Goal: Task Accomplishment & Management: Manage account settings

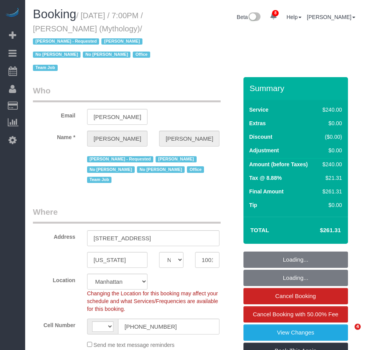
select select "NY"
select select "number:89"
select select "number:90"
select select "number:15"
select select "number:7"
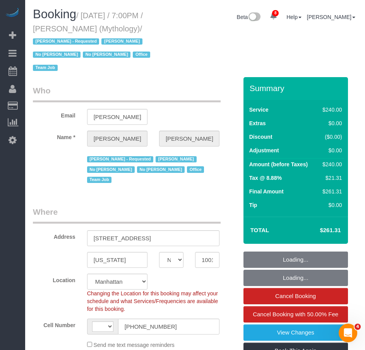
select select "string:US"
select select "string:stripe-card_1F0CXe4VGloSiKo7V7BiKmvB"
select select "spot1"
select select "2"
select select "120"
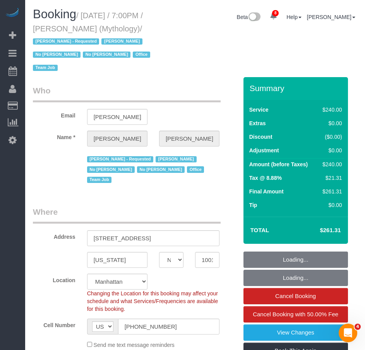
select select "object:1451"
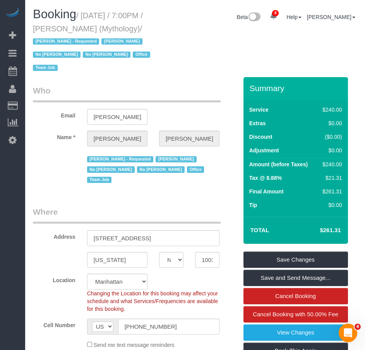
drag, startPoint x: 89, startPoint y: 15, endPoint x: 117, endPoint y: 26, distance: 29.7
click at [117, 26] on small "/ August 14, 2025 / 7:00PM / Elaine Pugsley (Mythology) / Ebony Howard - Reques…" at bounding box center [93, 41] width 120 height 61
copy small "August 14, 2025 / 7:00PM / Elaine Pugsley"
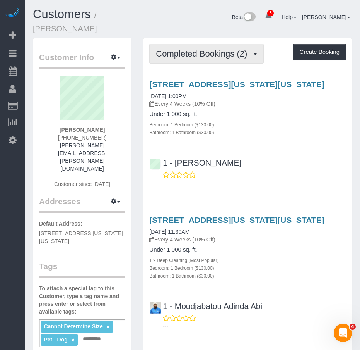
click at [185, 57] on span "Completed Bookings (2)" at bounding box center [203, 54] width 95 height 10
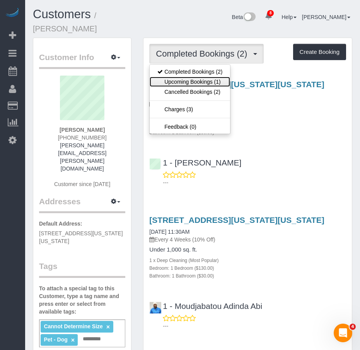
click at [186, 82] on link "Upcoming Bookings (1)" at bounding box center [190, 82] width 81 height 10
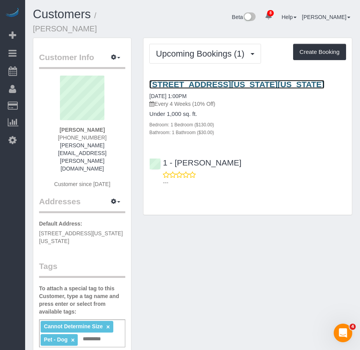
click at [184, 82] on link "33 Washington Square West, New York, NY 10011" at bounding box center [236, 84] width 175 height 9
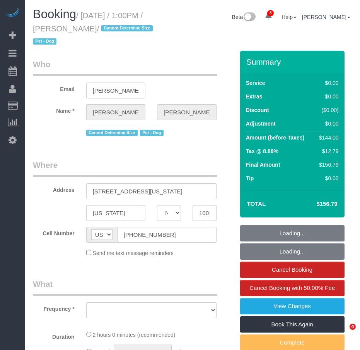
select select "NY"
select select "string:stripe-pm_1Qzqa04VGloSiKo7uclusE2J"
select select "object:700"
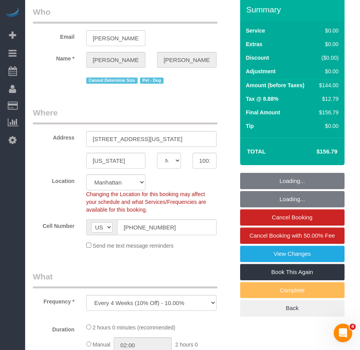
select select "1"
select select "number:59"
select select "number:73"
select select "number:13"
select select "number:5"
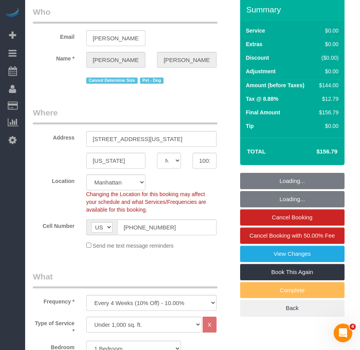
select select "object:1385"
select select "spot1"
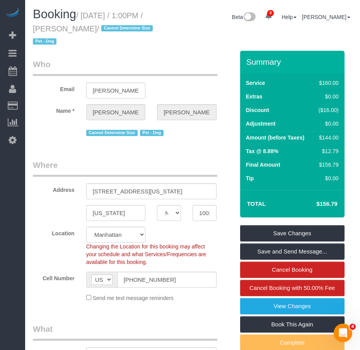
drag, startPoint x: 85, startPoint y: 18, endPoint x: 130, endPoint y: 24, distance: 45.3
click at [130, 24] on small "/ August 15, 2025 / 1:00PM / Prithak Chowdhury / Cannot Determine Size Pet - Dog" at bounding box center [94, 28] width 122 height 35
copy small "August 15, 2025 / 1:00PM / Prithak Chowdhur"
click at [132, 31] on small "/ August 15, 2025 / 1:00PM / Prithak Chowdhury / Cannot Determine Size Pet - Dog" at bounding box center [94, 28] width 122 height 35
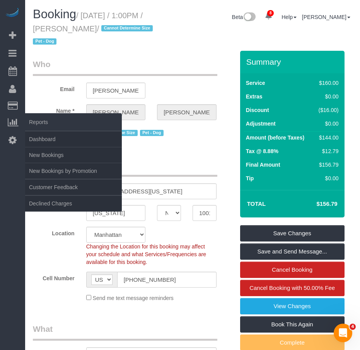
copy small "August 15, 2025 / 1:00PM / Prithak Chowdhury"
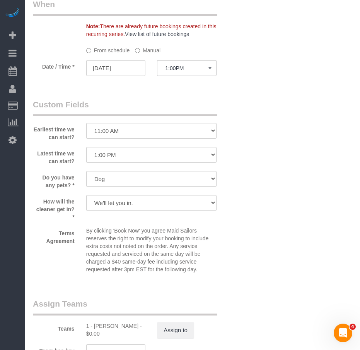
scroll to position [929, 0]
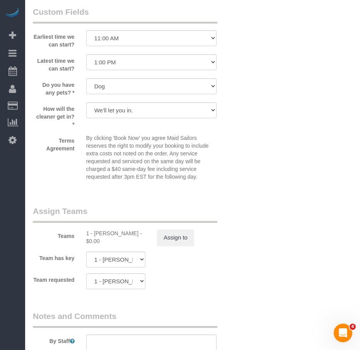
drag, startPoint x: 95, startPoint y: 234, endPoint x: 137, endPoint y: 233, distance: 42.2
click at [137, 233] on div "1 - Hassanatou Diallo - $0.00" at bounding box center [116, 236] width 60 height 15
copy div "Hassanatou Diallo"
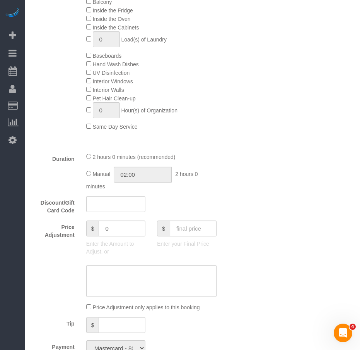
scroll to position [387, 0]
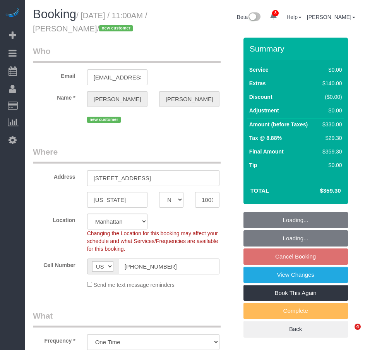
select select "NY"
select select "2"
select select "spot4"
select select "number:89"
select select "number:74"
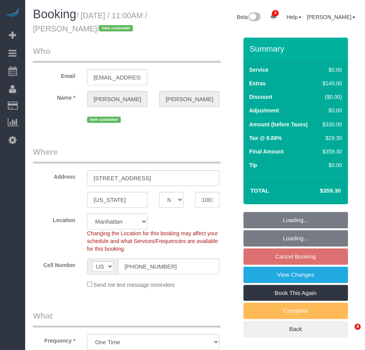
select select "number:15"
select select "number:7"
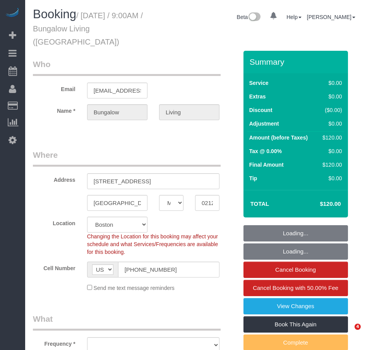
select select "MA"
select select "number:89"
select select "number:90"
select select "number:15"
select select "number:7"
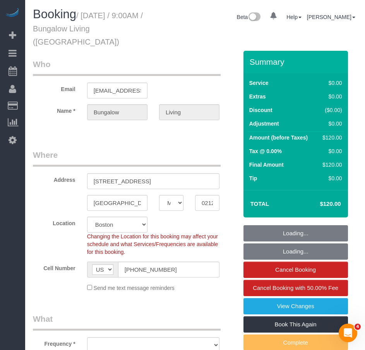
select select "number:21"
select select "object:938"
select select "spot1"
select select "object:1076"
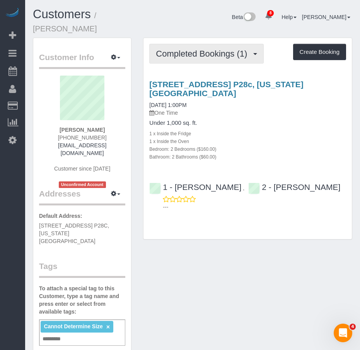
click at [184, 49] on span "Completed Bookings (1)" at bounding box center [203, 54] width 95 height 10
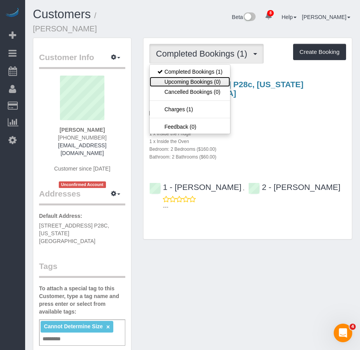
click at [180, 77] on link "Upcoming Bookings (0)" at bounding box center [190, 82] width 81 height 10
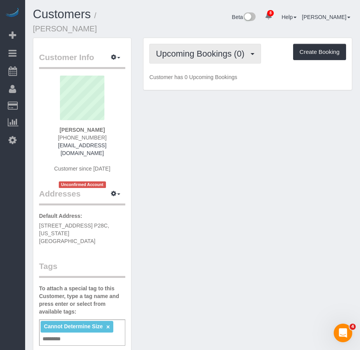
click at [174, 49] on span "Upcoming Bookings (0)" at bounding box center [202, 54] width 93 height 10
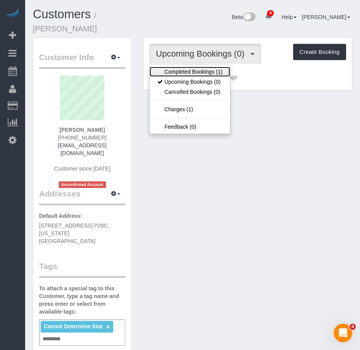
drag, startPoint x: 172, startPoint y: 62, endPoint x: 82, endPoint y: 2, distance: 108.9
click at [172, 67] on link "Completed Bookings (1)" at bounding box center [190, 72] width 81 height 10
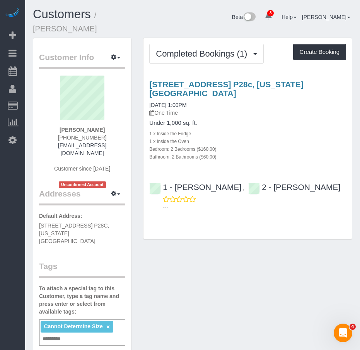
drag, startPoint x: 40, startPoint y: 207, endPoint x: 91, endPoint y: 214, distance: 51.6
click at [91, 214] on p "Default Address: 75 West End Avenue, Apt. P28C, New York, NY 10023" at bounding box center [82, 228] width 86 height 33
copy span "75 West End Avenue, Apt. P28C, New York, NY 10023"
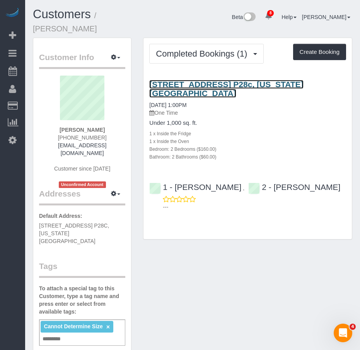
click at [183, 80] on link "75 West End Avenue, Apt. P28c, New York, NY 10023" at bounding box center [226, 89] width 154 height 18
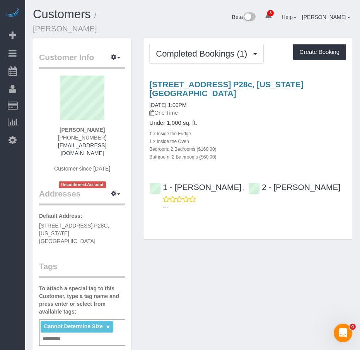
drag, startPoint x: 64, startPoint y: 121, endPoint x: 118, endPoint y: 133, distance: 55.1
click at [118, 133] on div "Avi Fernandes 1 (917) 257-8519 avifernandes222@gmail.com Customer since 2025 Un…" at bounding box center [82, 131] width 86 height 112
copy div "Avi Fernandes 1 (917) 257-8519 avifernandes222@gmail.com"
drag, startPoint x: 39, startPoint y: 208, endPoint x: 90, endPoint y: 214, distance: 50.7
click at [90, 214] on p "Default Address: 75 West End Avenue, Apt. P28C, New York, NY 10023" at bounding box center [82, 228] width 86 height 33
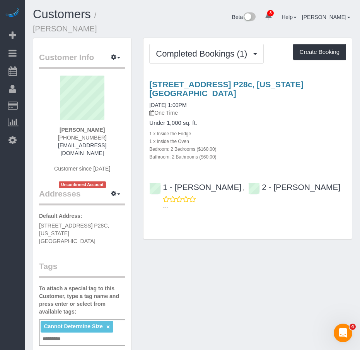
copy span "75 West End Avenue, Apt. P28C, New York, NY 10023"
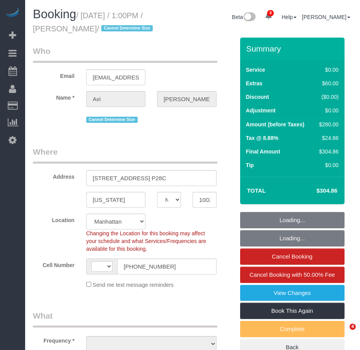
select select "NY"
select select "string:stripe-pm_1R1tF14VGloSiKo7U8tSIWlt"
select select "2"
select select "string:[GEOGRAPHIC_DATA]"
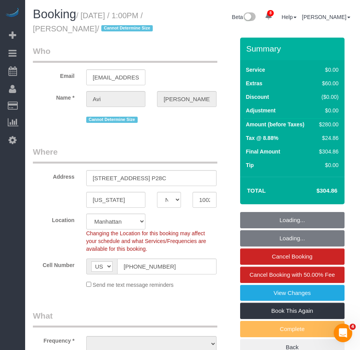
select select "object:955"
select select "number:61"
select select "number:77"
select select "number:15"
select select "number:5"
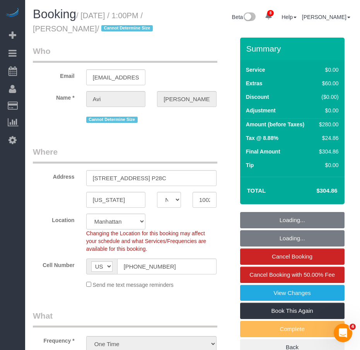
select select "spot1"
select select "object:1427"
select select "2"
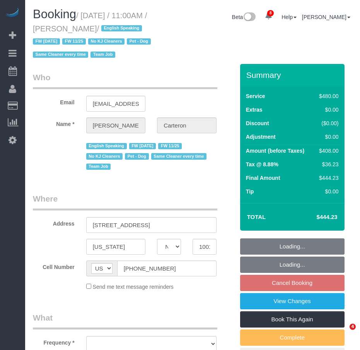
select select "NY"
select select "number:89"
select select "number:90"
select select "number:13"
select select "number:5"
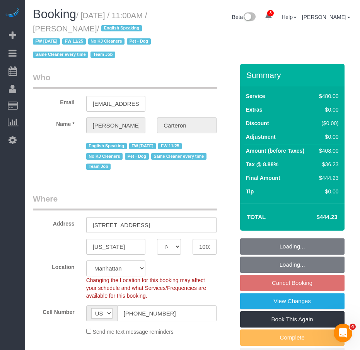
select select "object:2262"
select select "180"
select select "spot2"
select select "string:stripe-pm_1PhBly4VGloSiKo7AbZCQr6r"
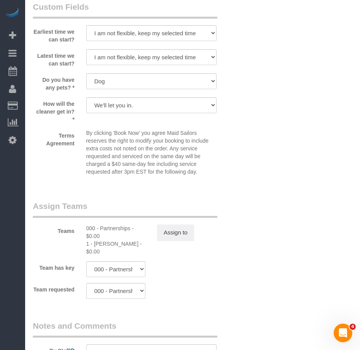
scroll to position [852, 0]
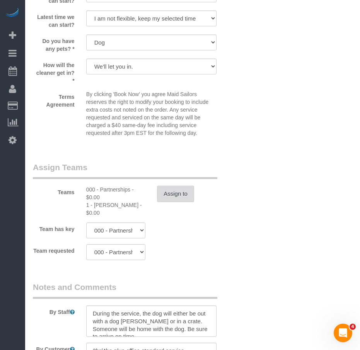
click at [180, 202] on button "Assign to" at bounding box center [175, 193] width 37 height 16
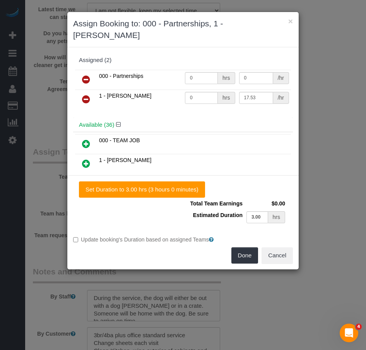
click at [84, 94] on icon at bounding box center [86, 98] width 8 height 9
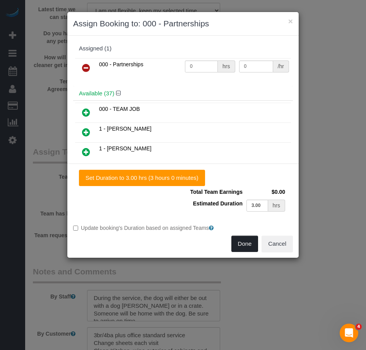
click at [244, 244] on button "Done" at bounding box center [245, 243] width 27 height 16
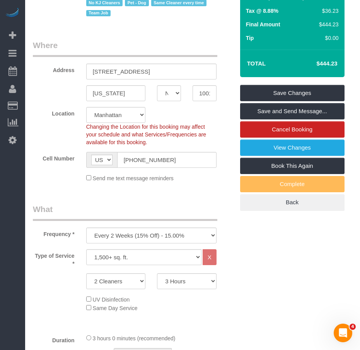
scroll to position [39, 0]
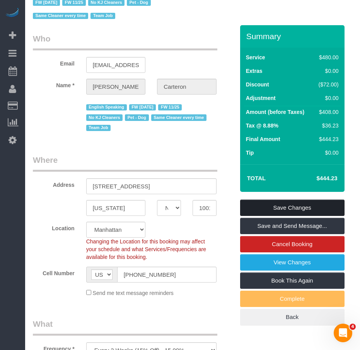
click at [267, 216] on link "Save Changes" at bounding box center [292, 207] width 105 height 16
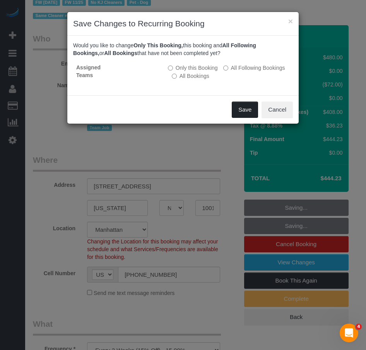
click at [244, 110] on button "Save" at bounding box center [245, 109] width 26 height 16
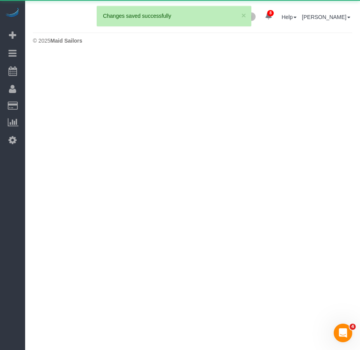
scroll to position [0, 0]
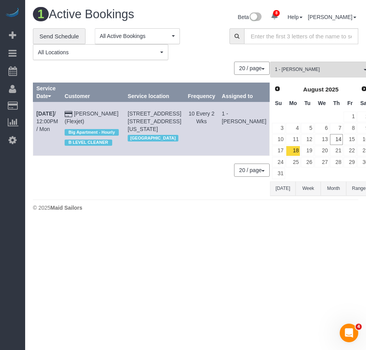
drag, startPoint x: 36, startPoint y: 113, endPoint x: 49, endPoint y: 129, distance: 20.3
click at [49, 129] on td "Aug 18th / 12:00PM / Mon" at bounding box center [47, 129] width 28 height 54
copy link "Aug 18th / 12:00PM / Mon"
click at [47, 117] on td "Aug 18th / 12:00PM / Mon" at bounding box center [47, 129] width 28 height 54
click at [48, 113] on b "Aug 18th" at bounding box center [45, 113] width 18 height 6
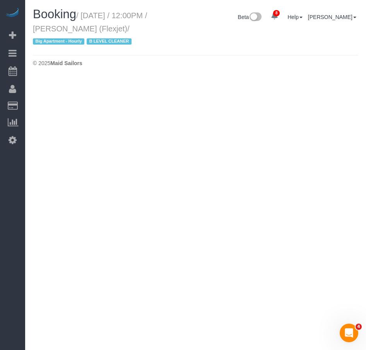
select select "NY"
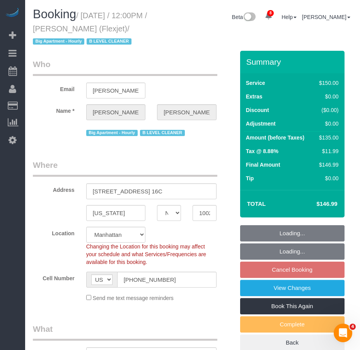
select select "object:4644"
select select "string:stripe-card_1CBPrI4VGloSiKo7EMslfoyc"
select select "22223"
select select "spot60"
select select "number:89"
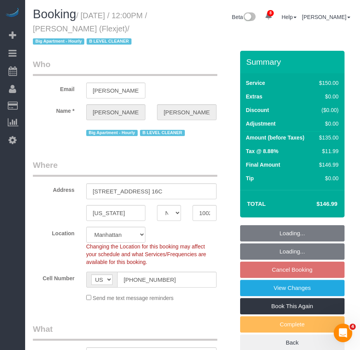
select select "number:90"
select select "number:15"
select select "number:6"
select select "number:21"
select select "object:5265"
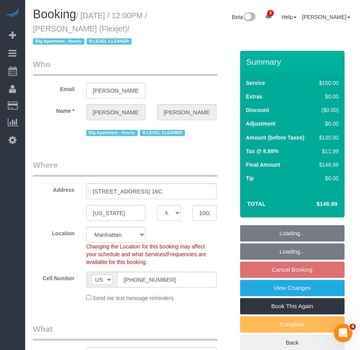
select select "150"
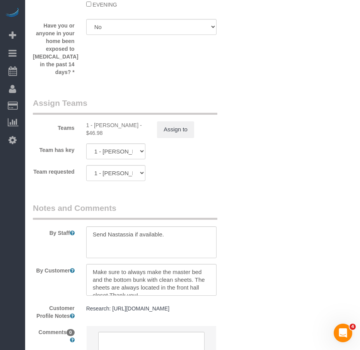
scroll to position [968, 0]
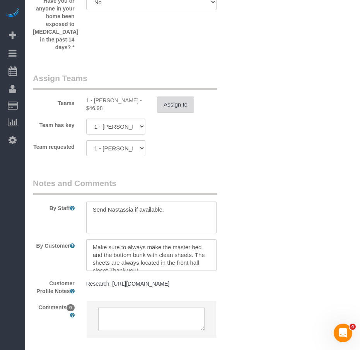
click at [175, 98] on button "Assign to" at bounding box center [175, 104] width 37 height 16
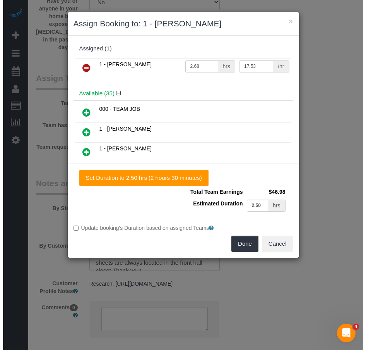
scroll to position [960, 0]
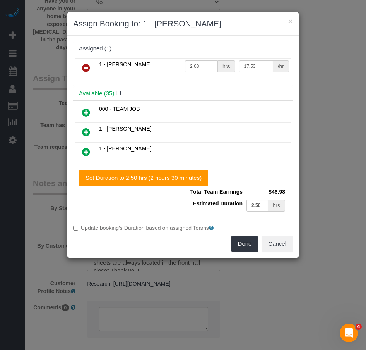
click at [87, 70] on icon at bounding box center [86, 67] width 8 height 9
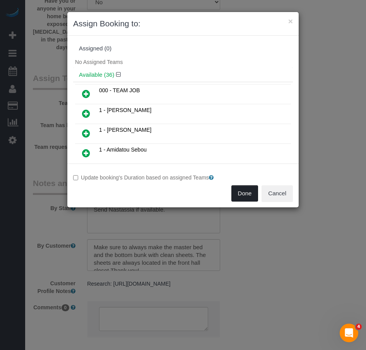
click at [242, 192] on button "Done" at bounding box center [245, 193] width 27 height 16
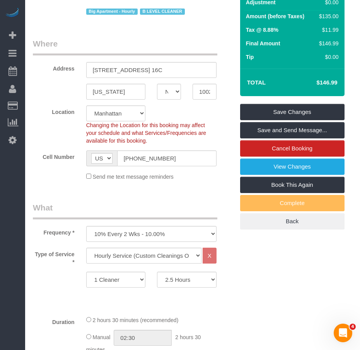
scroll to position [116, 0]
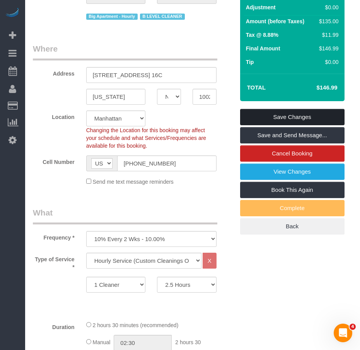
click at [267, 116] on link "Save Changes" at bounding box center [292, 117] width 105 height 16
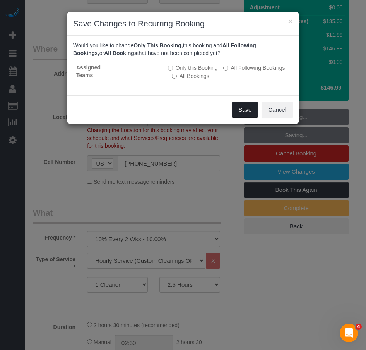
drag, startPoint x: 245, startPoint y: 112, endPoint x: 244, endPoint y: 117, distance: 5.1
click at [244, 112] on button "Save" at bounding box center [245, 109] width 26 height 16
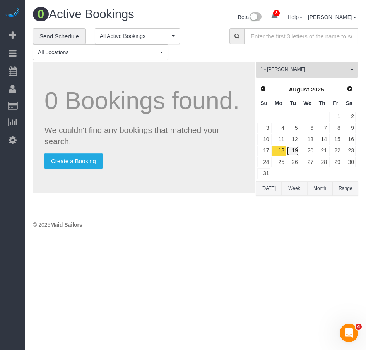
click at [298, 151] on link "19" at bounding box center [293, 151] width 13 height 10
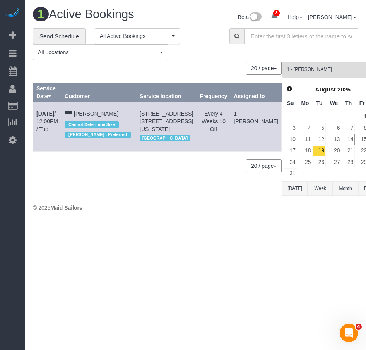
drag, startPoint x: 35, startPoint y: 113, endPoint x: 48, endPoint y: 130, distance: 21.6
click at [48, 130] on td "Aug 19th / 12:00PM / Tue" at bounding box center [47, 126] width 28 height 49
copy link "Aug 19th / 12:00PM / Tue"
drag, startPoint x: 98, startPoint y: 114, endPoint x: 80, endPoint y: 116, distance: 18.3
click at [80, 116] on td "Duane McKee Cannot Determine Size Noufoh Sodandji - Preferred" at bounding box center [99, 126] width 75 height 49
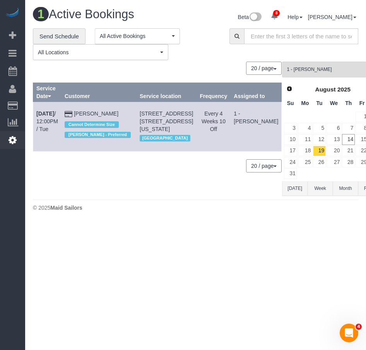
copy link "Duane McKee"
drag, startPoint x: 234, startPoint y: 115, endPoint x: 248, endPoint y: 122, distance: 16.3
click at [248, 122] on td "1 - [PERSON_NAME]" at bounding box center [256, 126] width 51 height 49
copy td "Noufoh Sodandji"
drag, startPoint x: 36, startPoint y: 113, endPoint x: 47, endPoint y: 129, distance: 19.4
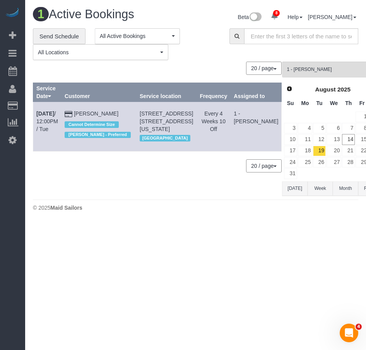
click at [47, 129] on td "Aug 19th / 12:00PM / Tue" at bounding box center [47, 126] width 28 height 49
copy link "Aug 19th / 12:00PM / Tue"
drag, startPoint x: 236, startPoint y: 112, endPoint x: 248, endPoint y: 123, distance: 16.2
click at [248, 123] on td "1 - [PERSON_NAME]" at bounding box center [256, 126] width 51 height 49
copy td "Noufoh Sodandji"
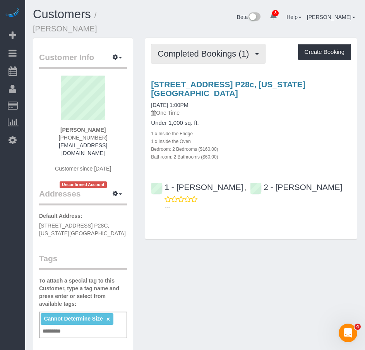
click at [214, 49] on span "Completed Bookings (1)" at bounding box center [205, 54] width 95 height 10
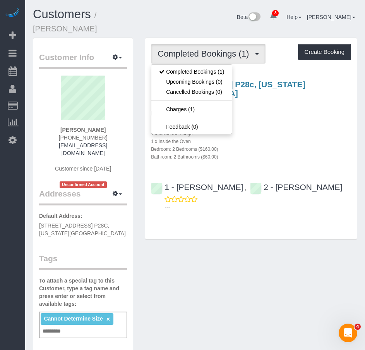
click at [214, 49] on span "Completed Bookings (1)" at bounding box center [205, 54] width 95 height 10
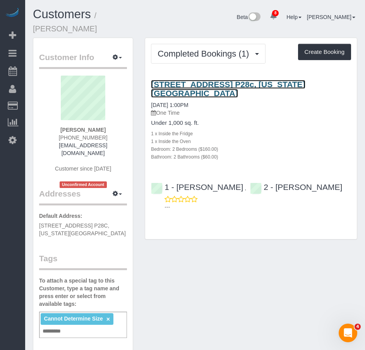
click at [192, 80] on link "[STREET_ADDRESS] P28c, [US_STATE][GEOGRAPHIC_DATA]" at bounding box center [228, 89] width 154 height 18
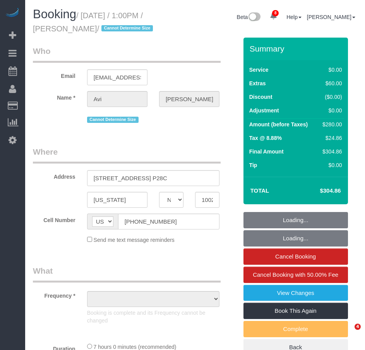
select select "NY"
select select "string:stripe-pm_1R1tF14VGloSiKo7U8tSIWlt"
select select "2"
select select "number:61"
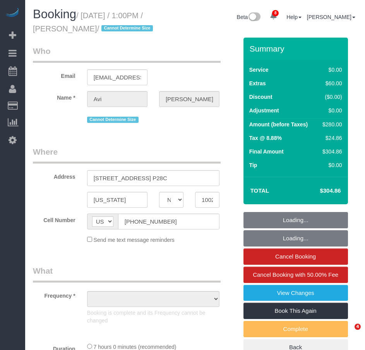
select select "number:77"
select select "number:15"
select select "number:5"
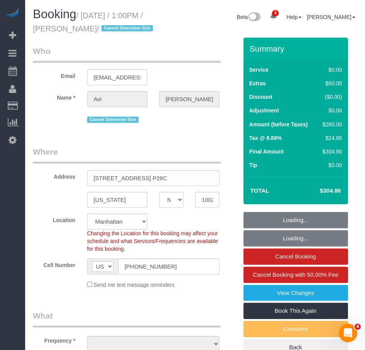
select select "object:1427"
select select "2"
select select "spot1"
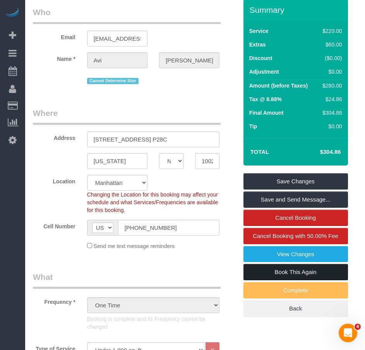
click at [311, 280] on link "Book This Again" at bounding box center [296, 272] width 105 height 16
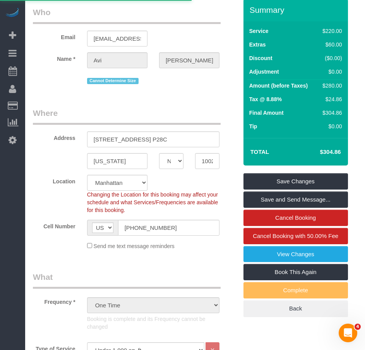
select select "NY"
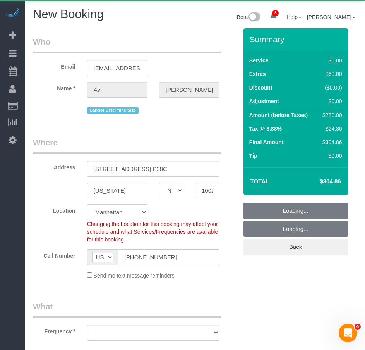
select select "string:stripe-pm_1R1tF14VGloSiKo7U8tSIWlt"
select select "object:2686"
select select "number:61"
select select "number:77"
select select "number:15"
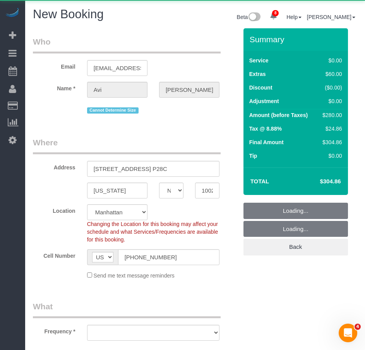
select select "number:5"
select select "2"
select select "object:2793"
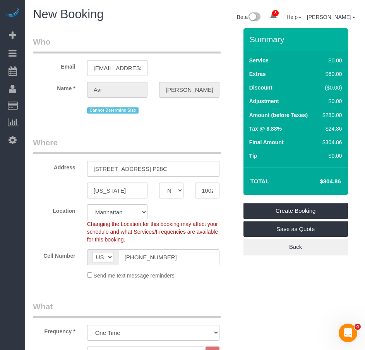
select select "2"
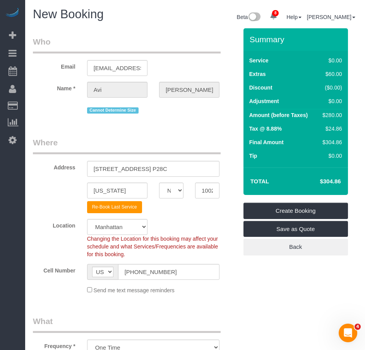
select select "object:2838"
select select "2"
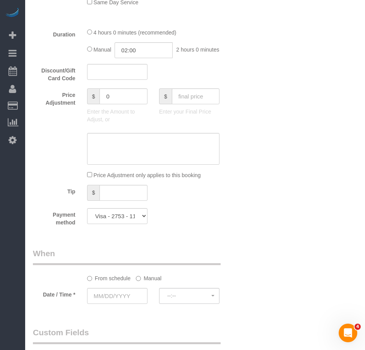
scroll to position [619, 0]
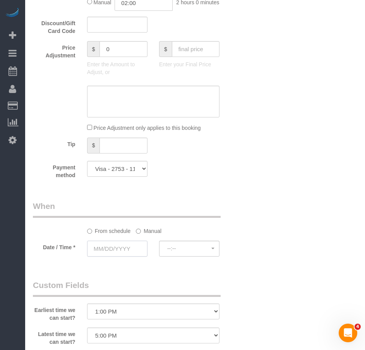
click at [127, 256] on input "text" at bounding box center [117, 248] width 60 height 16
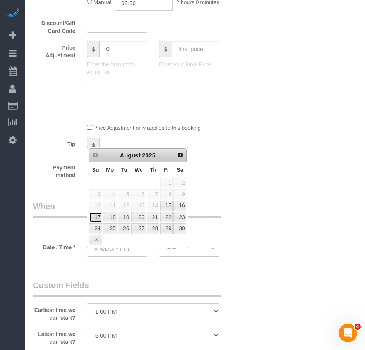
click at [96, 219] on link "17" at bounding box center [95, 217] width 13 height 10
type input "08/17/2025"
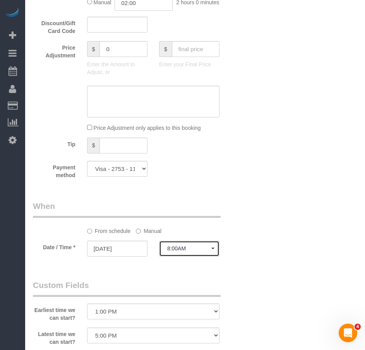
click at [182, 251] on span "8:00AM" at bounding box center [189, 248] width 44 height 6
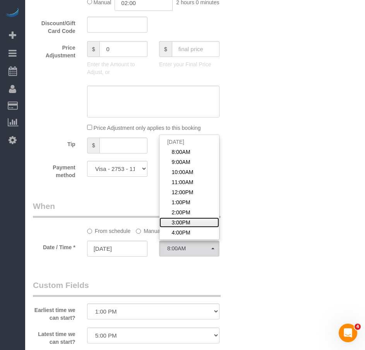
click at [177, 226] on span "3:00PM" at bounding box center [181, 222] width 19 height 8
select select "spot18"
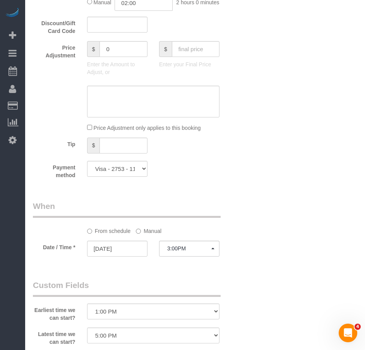
click at [281, 259] on div "Who Email avifernandes222@gmail.com Name * Avi Fernandes Cannot Determine Size …" at bounding box center [195, 63] width 324 height 1309
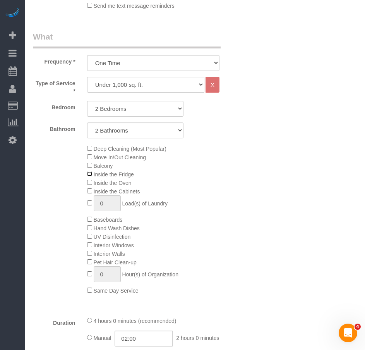
scroll to position [348, 0]
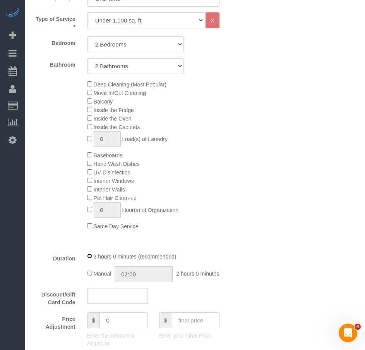
select select "spot75"
type input "03:00"
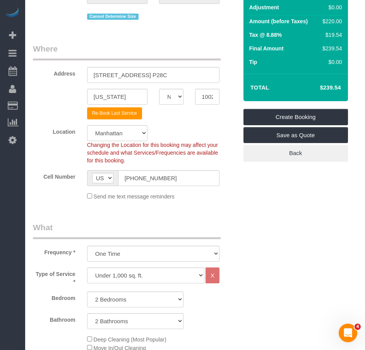
scroll to position [0, 0]
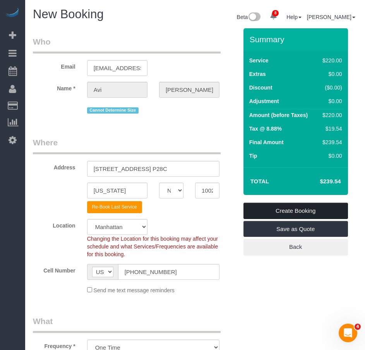
click at [287, 210] on link "Create Booking" at bounding box center [296, 210] width 105 height 16
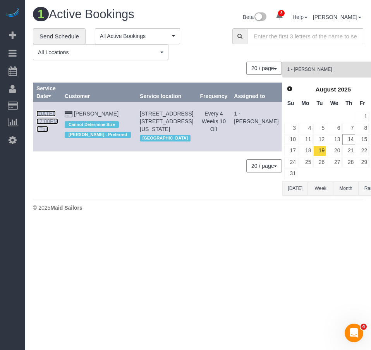
click at [45, 115] on b "Aug 19th" at bounding box center [45, 113] width 18 height 6
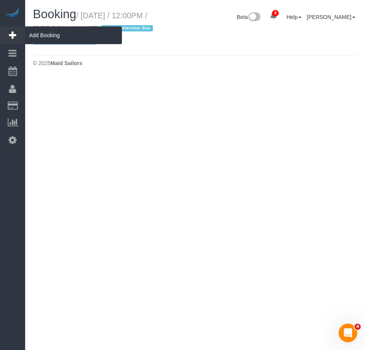
select select "NY"
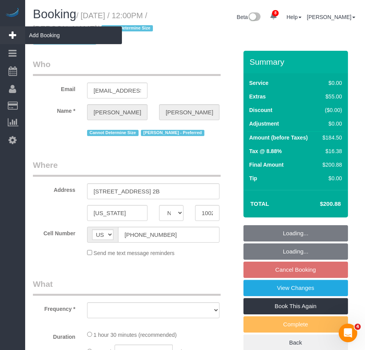
select select "number:89"
select select "number:90"
select select "number:15"
select select "number:5"
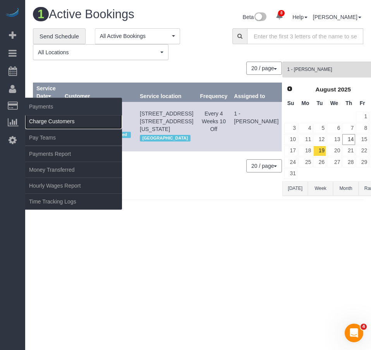
click at [51, 122] on link "Charge Customers" at bounding box center [73, 120] width 97 height 15
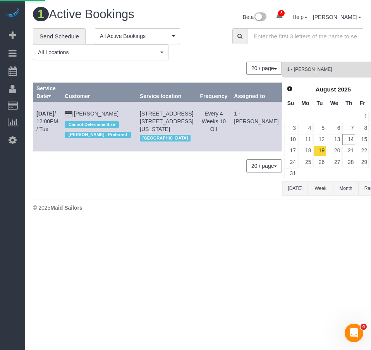
select select
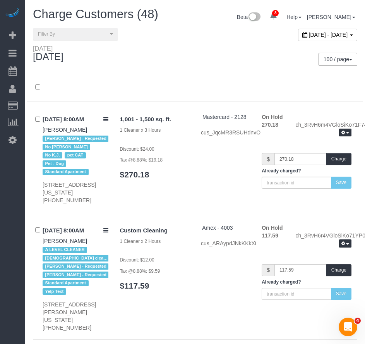
click at [298, 39] on div "[DATE] - [DATE]" at bounding box center [327, 35] width 59 height 12
type input "**********"
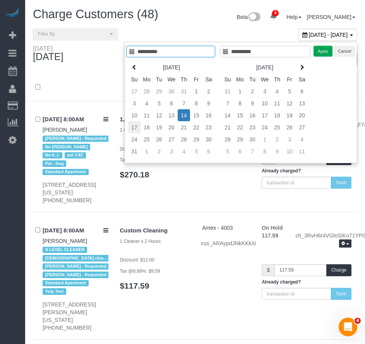
type input "**********"
click at [135, 129] on td "17" at bounding box center [134, 127] width 12 height 12
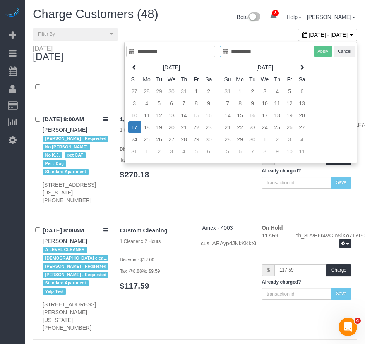
type input "**********"
click at [135, 129] on td "17" at bounding box center [134, 127] width 12 height 12
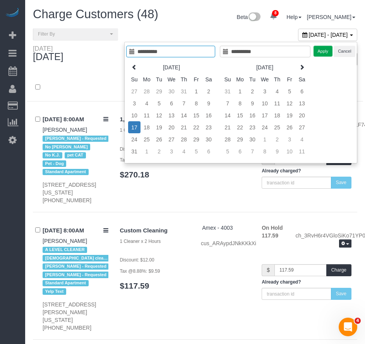
type input "**********"
click at [323, 49] on button "Apply" at bounding box center [323, 51] width 19 height 11
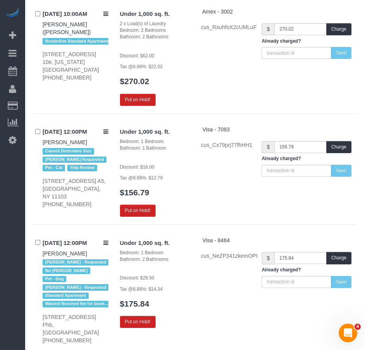
scroll to position [414, 0]
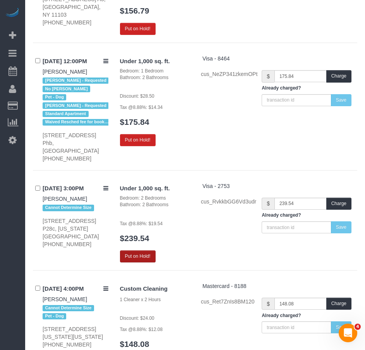
click at [135, 250] on button "Put on Hold!" at bounding box center [138, 256] width 36 height 12
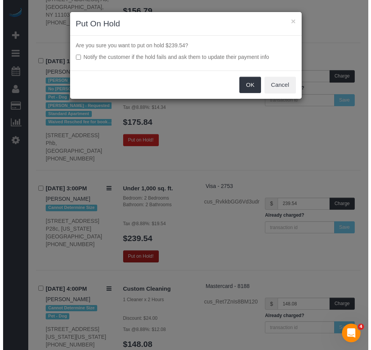
scroll to position [406, 0]
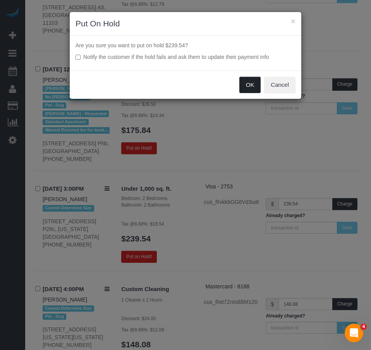
click at [248, 86] on button "OK" at bounding box center [250, 85] width 22 height 16
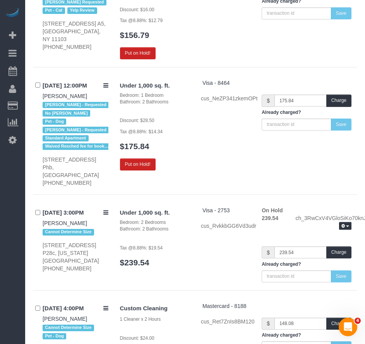
scroll to position [453, 0]
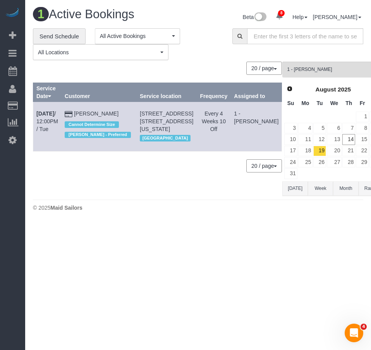
click at [43, 117] on td "Aug 19th / 12:00PM / Tue" at bounding box center [47, 126] width 28 height 49
click at [266, 38] on input "text" at bounding box center [305, 36] width 116 height 16
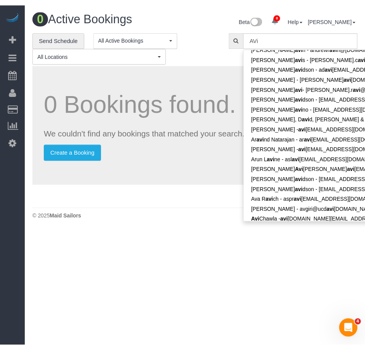
scroll to position [271, 0]
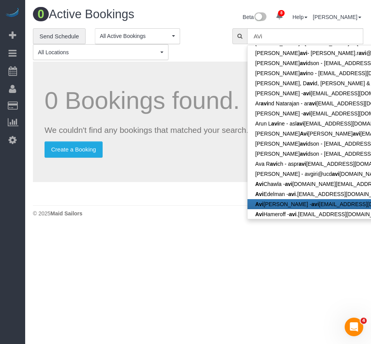
type input "avifernandes222@gmail.com"
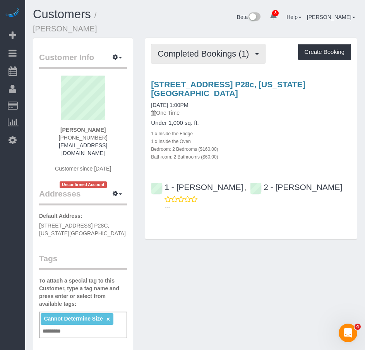
click at [195, 49] on span "Completed Bookings (1)" at bounding box center [205, 54] width 95 height 10
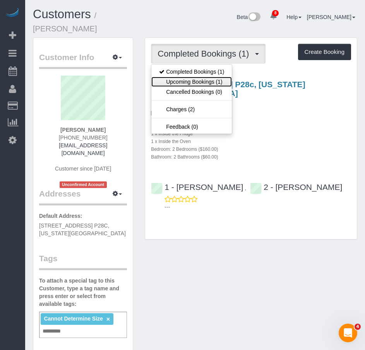
click at [191, 77] on link "Upcoming Bookings (1)" at bounding box center [191, 82] width 81 height 10
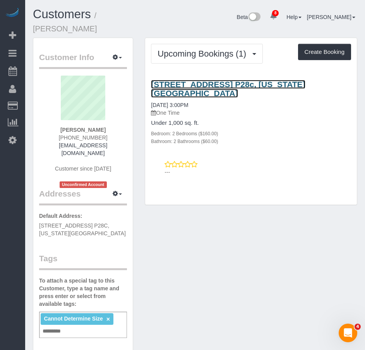
click at [191, 80] on link "75 West End Avenue, Apt. P28c, New York, NY 10023" at bounding box center [228, 89] width 154 height 18
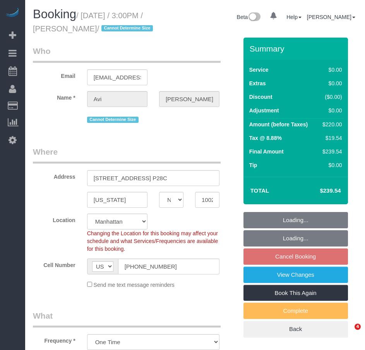
select select "NY"
select select "spot8"
select select "number:61"
select select "number:77"
select select "number:15"
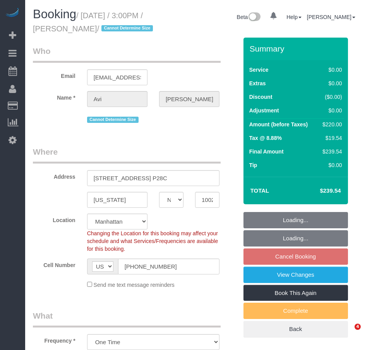
select select "number:5"
select select "2"
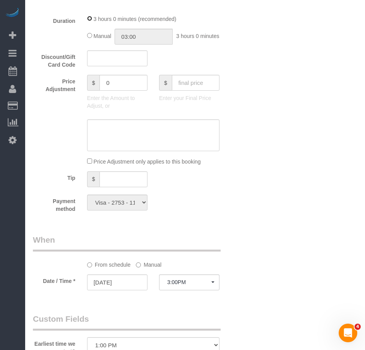
scroll to position [581, 0]
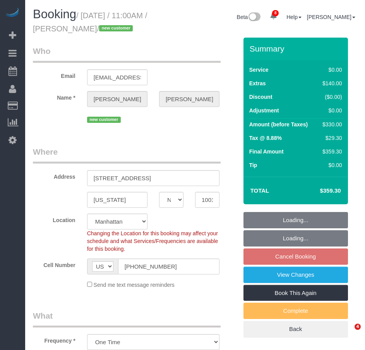
select select "NY"
select select "2"
select select "spot4"
select select "number:89"
select select "number:74"
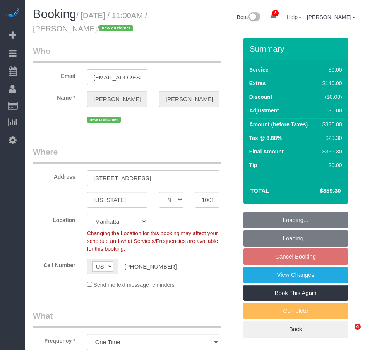
select select "number:15"
select select "number:7"
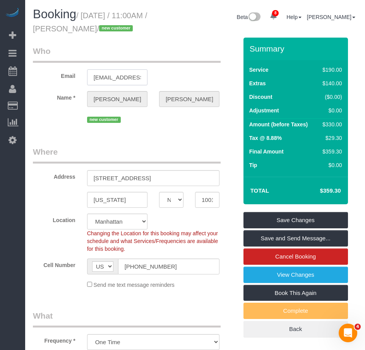
scroll to position [0, 21]
drag, startPoint x: 106, startPoint y: 77, endPoint x: 155, endPoint y: 77, distance: 48.4
click at [155, 77] on div "Email patrickscottna@gmail.com" at bounding box center [135, 65] width 216 height 40
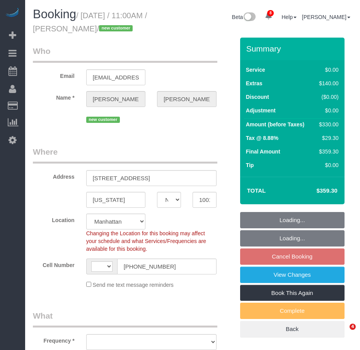
select select "NY"
select select "string:[GEOGRAPHIC_DATA]"
select select "string:stripe-pm_1Rw9fV4VGloSiKo7vIg0XZJP"
select select "object:833"
select select "spot4"
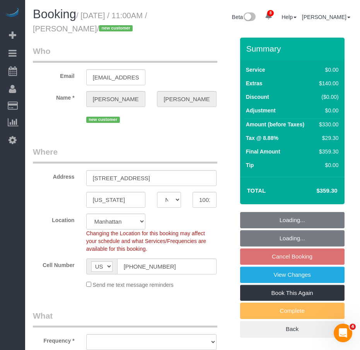
select select "number:89"
select select "number:74"
select select "number:15"
select select "number:7"
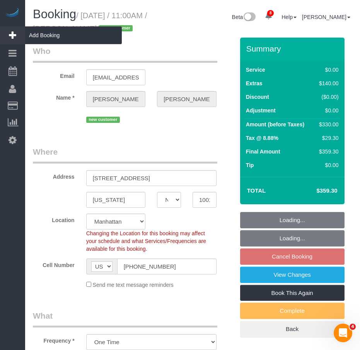
select select "object:1263"
select select "2"
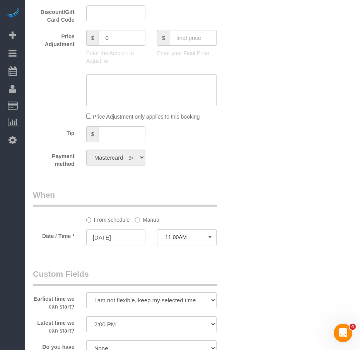
scroll to position [658, 0]
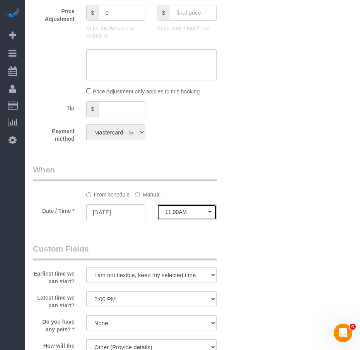
click at [199, 212] on span "11:00AM" at bounding box center [186, 212] width 43 height 6
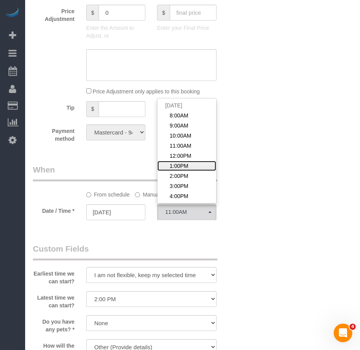
click at [180, 167] on span "1:00PM" at bounding box center [179, 166] width 19 height 8
select select "spot6"
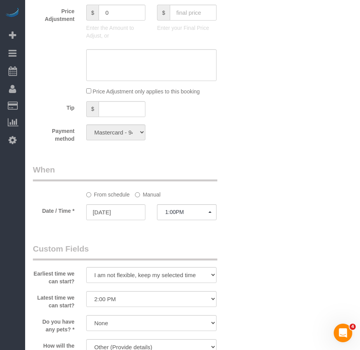
click at [121, 243] on legend "Custom Fields" at bounding box center [125, 251] width 185 height 17
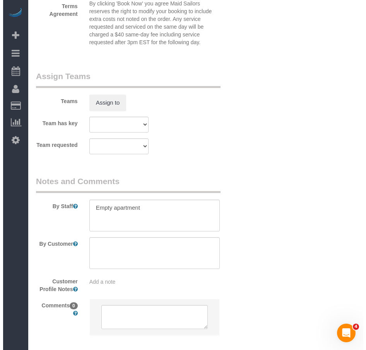
scroll to position [1008, 0]
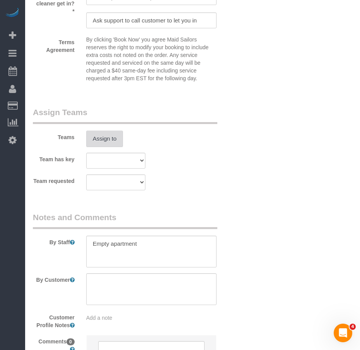
click at [106, 143] on button "Assign to" at bounding box center [104, 138] width 37 height 16
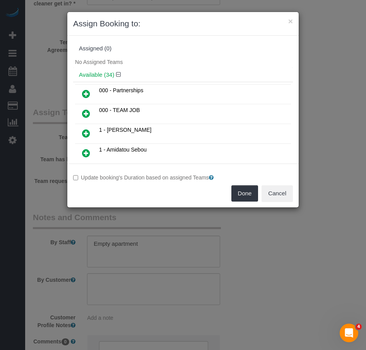
scroll to position [407, 0]
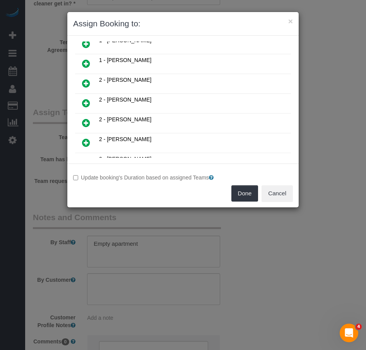
click at [85, 103] on icon at bounding box center [86, 102] width 8 height 9
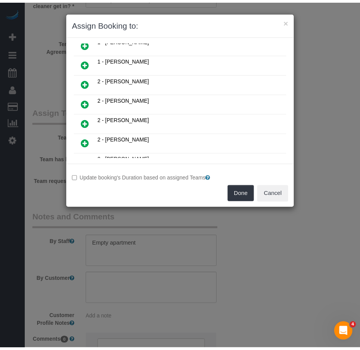
scroll to position [426, 0]
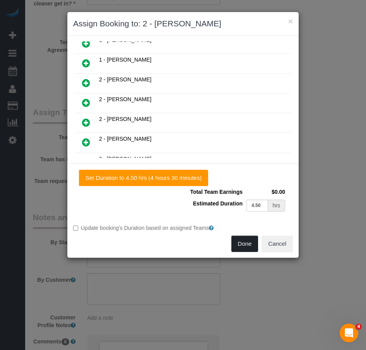
click at [244, 245] on button "Done" at bounding box center [245, 243] width 27 height 16
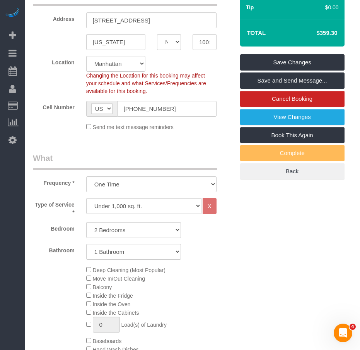
scroll to position [156, 0]
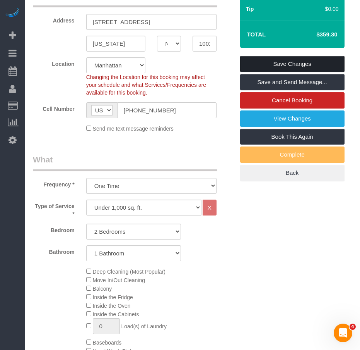
click at [262, 62] on link "Save Changes" at bounding box center [292, 64] width 105 height 16
